Goal: Task Accomplishment & Management: Manage account settings

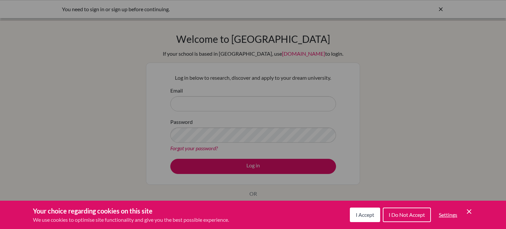
click at [371, 216] on span "I Accept" at bounding box center [365, 215] width 18 height 6
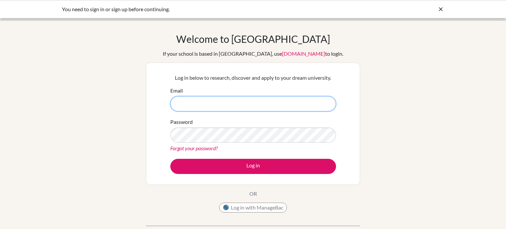
click at [224, 107] on input "Email" at bounding box center [253, 103] width 166 height 15
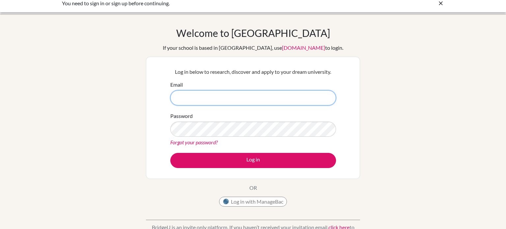
scroll to position [7, 0]
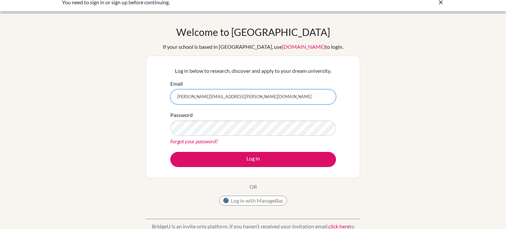
type input "[PERSON_NAME][EMAIL_ADDRESS][PERSON_NAME][DOMAIN_NAME]"
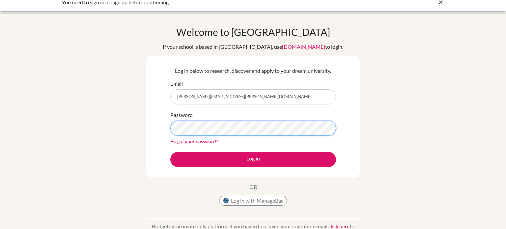
click at [170, 152] on button "Log in" at bounding box center [253, 159] width 166 height 15
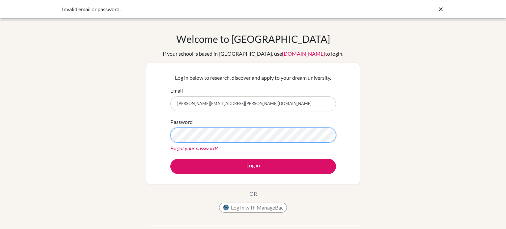
click at [170, 159] on button "Log in" at bounding box center [253, 166] width 166 height 15
click at [210, 147] on link "Forgot your password?" at bounding box center [193, 148] width 47 height 6
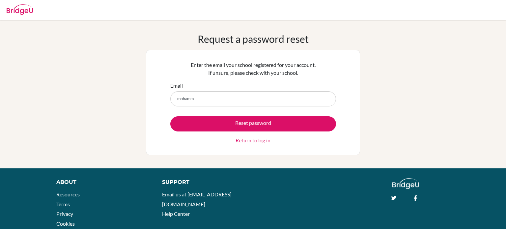
type input "[PERSON_NAME][EMAIL_ADDRESS][PERSON_NAME][DOMAIN_NAME]"
click at [28, 16] on div at bounding box center [20, 9] width 26 height 20
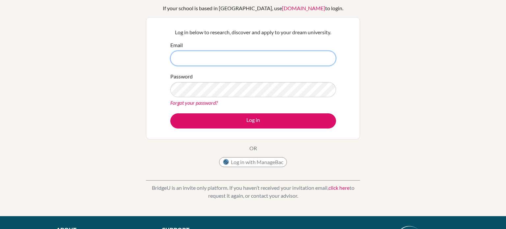
scroll to position [42, 0]
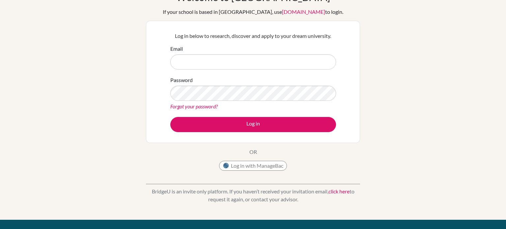
click at [210, 106] on link "Forgot your password?" at bounding box center [193, 106] width 47 height 6
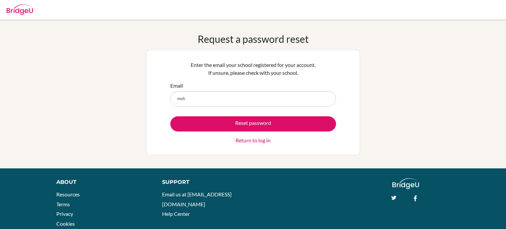
type input "[PERSON_NAME][EMAIL_ADDRESS][PERSON_NAME][DOMAIN_NAME]"
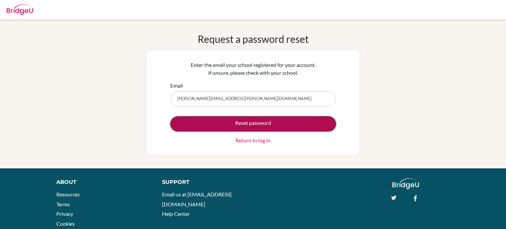
click at [223, 123] on button "Reset password" at bounding box center [253, 123] width 166 height 15
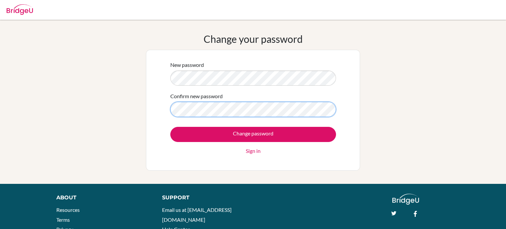
click at [170, 127] on input "Change password" at bounding box center [253, 134] width 166 height 15
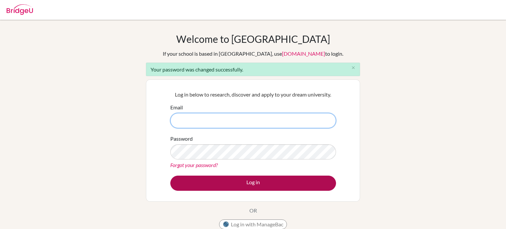
type input "[PERSON_NAME][EMAIL_ADDRESS][PERSON_NAME][DOMAIN_NAME]"
click at [245, 187] on button "Log in" at bounding box center [253, 183] width 166 height 15
